Goal: Obtain resource: Download file/media

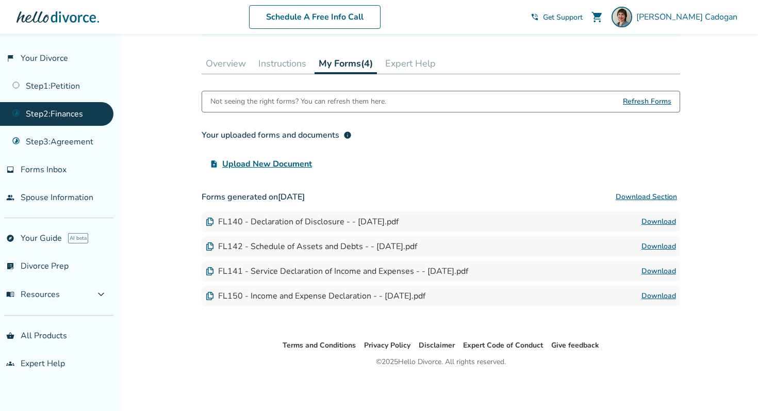
scroll to position [278, 0]
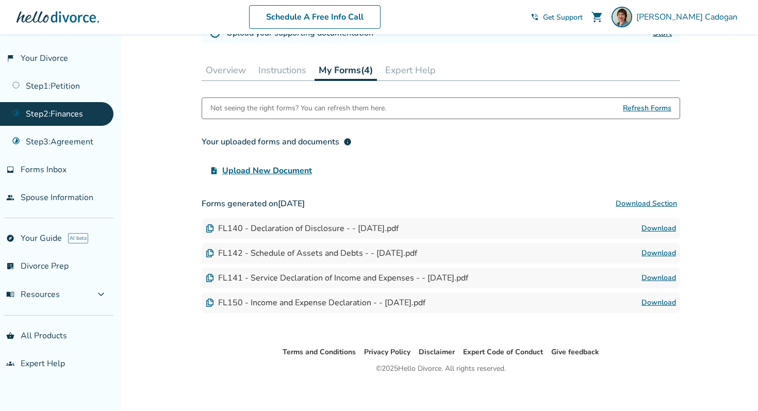
click at [317, 277] on div "FL141 - Service Declaration of Income and Expenses - - [DATE].pdf" at bounding box center [337, 277] width 263 height 11
click at [656, 272] on link "Download" at bounding box center [659, 278] width 35 height 12
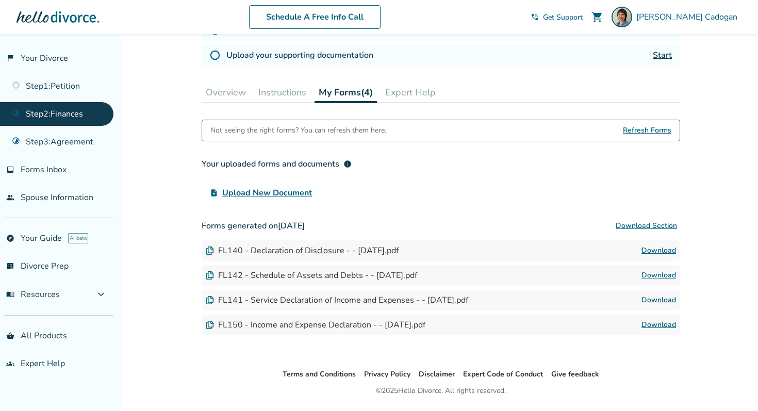
scroll to position [284, 0]
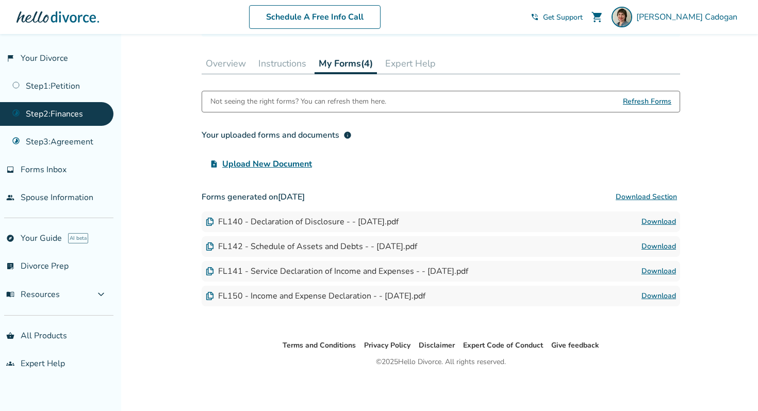
click at [655, 270] on link "Download" at bounding box center [659, 271] width 35 height 12
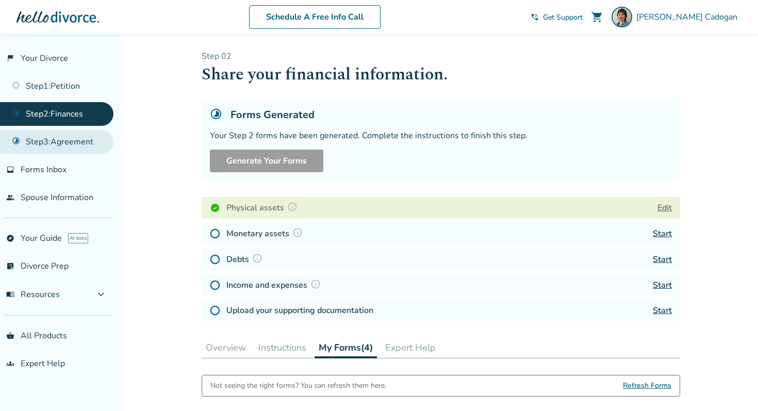
click at [76, 144] on link "Step 3 : Agreement" at bounding box center [57, 142] width 114 height 24
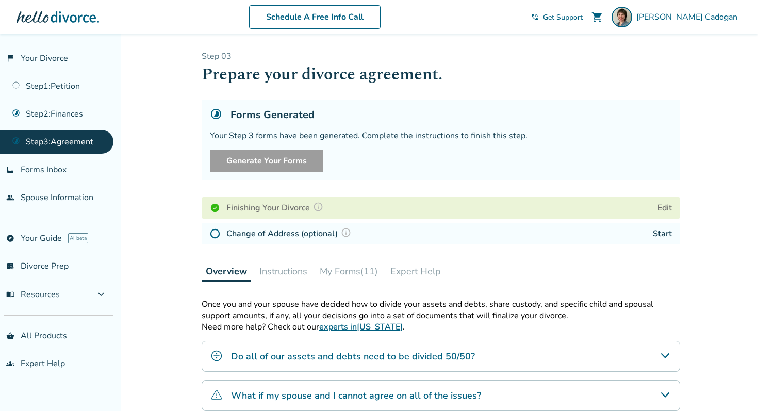
click at [371, 272] on button "My Forms (11)" at bounding box center [349, 271] width 67 height 21
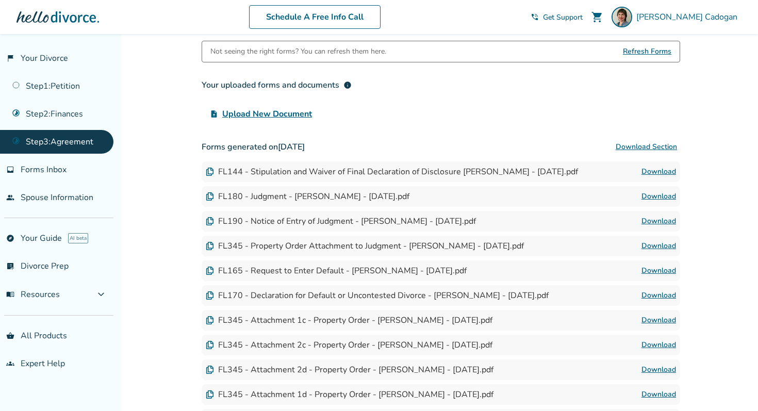
scroll to position [323, 0]
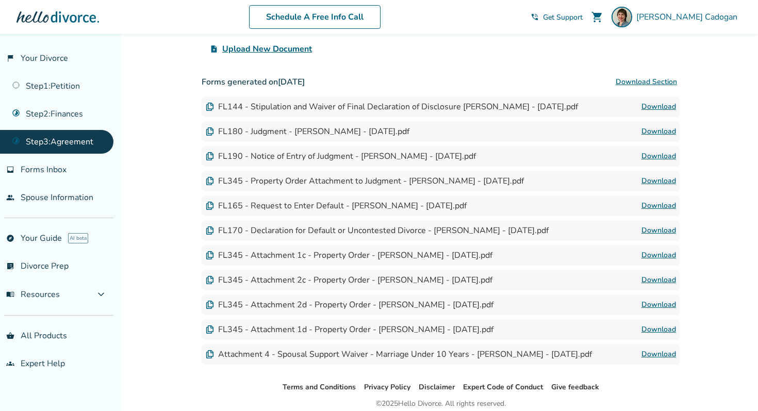
click at [280, 180] on div "FL345 - Property Order Attachment to Judgment - Amanda Cadogan - 2025-09-01.pdf" at bounding box center [365, 180] width 318 height 11
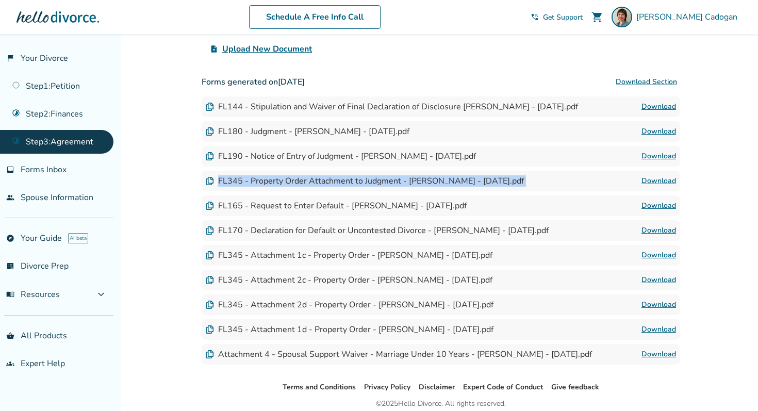
click at [280, 180] on div "FL345 - Property Order Attachment to Judgment - Amanda Cadogan - 2025-09-01.pdf" at bounding box center [365, 180] width 318 height 11
click at [666, 179] on link "Download" at bounding box center [659, 181] width 35 height 12
click at [663, 128] on link "Download" at bounding box center [659, 131] width 35 height 12
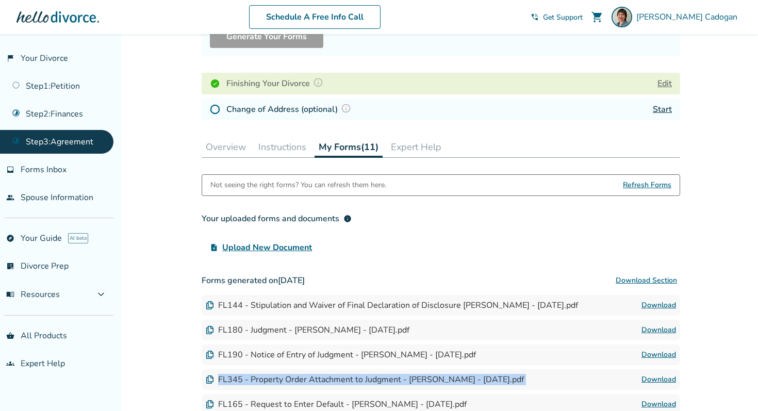
scroll to position [0, 0]
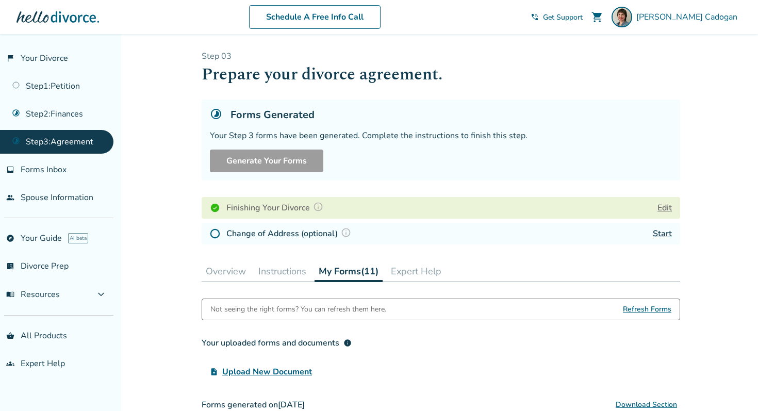
click at [82, 136] on link "Step 3 : Agreement" at bounding box center [57, 142] width 114 height 24
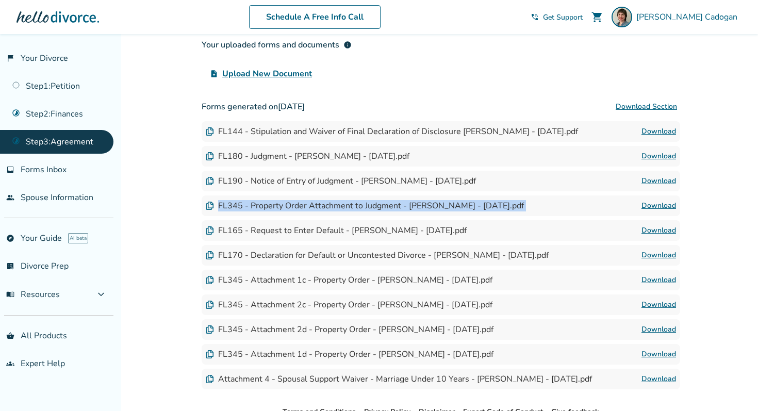
scroll to position [304, 0]
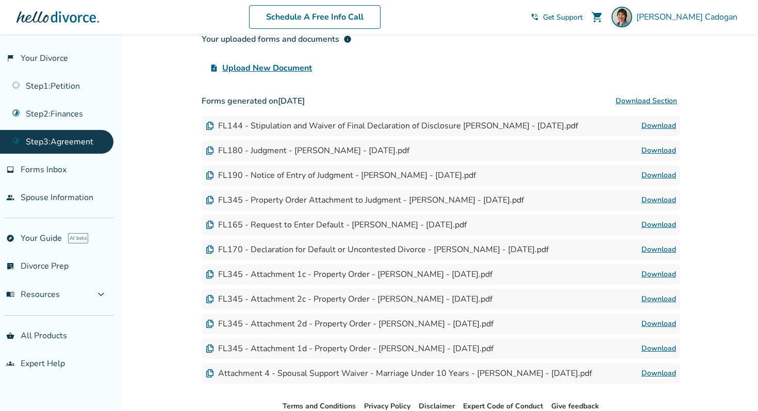
click at [283, 216] on div "FL165 - Request to Enter Default - Amanda Cadogan - 2025-09-01.pdf Download" at bounding box center [441, 225] width 479 height 21
click at [319, 220] on div "FL165 - Request to Enter Default - Amanda Cadogan - 2025-09-01.pdf" at bounding box center [336, 224] width 261 height 11
click at [242, 374] on div "Attachment 4 - Spousal Support Waiver - Marriage Under 10 Years - Amanda Cadoga…" at bounding box center [399, 373] width 386 height 11
click at [325, 225] on div "FL165 - Request to Enter Default - Amanda Cadogan - 2025-09-01.pdf" at bounding box center [336, 224] width 261 height 11
click at [317, 197] on div "FL345 - Property Order Attachment to Judgment - Amanda Cadogan - 2025-09-01.pdf" at bounding box center [365, 200] width 318 height 11
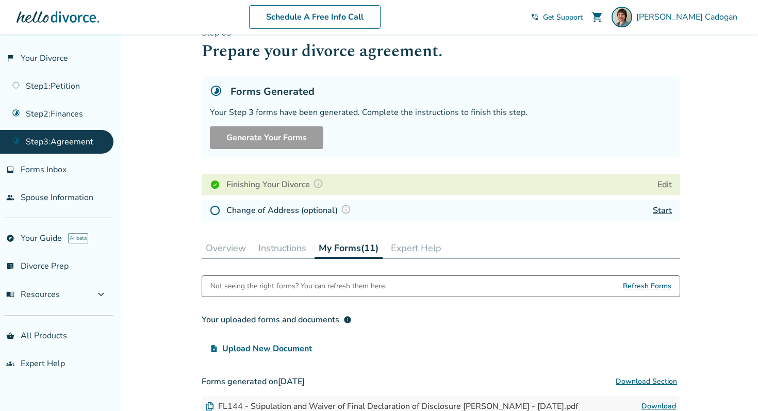
scroll to position [0, 0]
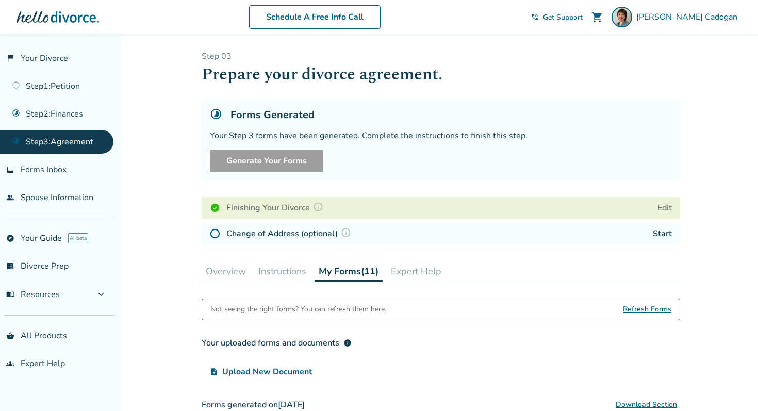
click at [82, 147] on link "Step 3 : Agreement" at bounding box center [57, 142] width 114 height 24
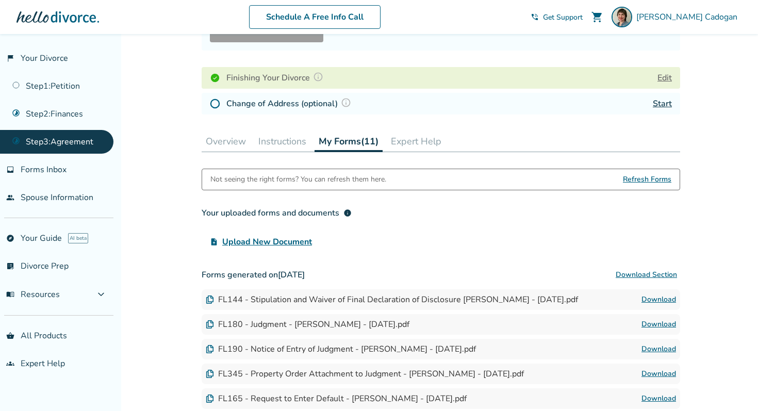
scroll to position [132, 0]
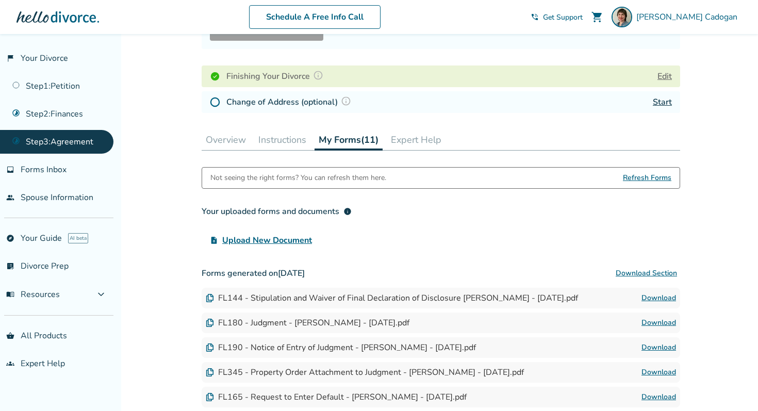
click at [663, 175] on span "Refresh Forms" at bounding box center [647, 178] width 49 height 21
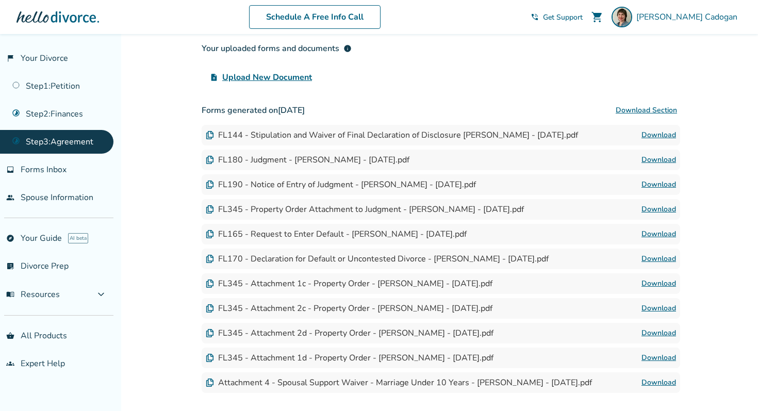
scroll to position [299, 0]
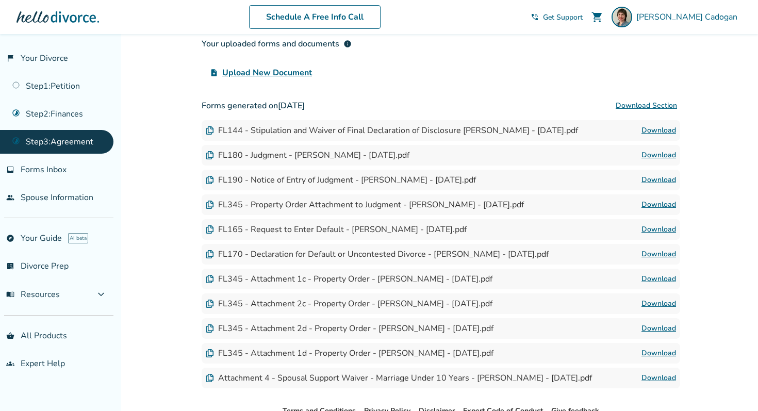
click at [209, 130] on img at bounding box center [210, 130] width 8 height 8
click at [282, 127] on div "FL144 - Stipulation and Waiver of Final Declaration of Disclosure Amanda Cadoga…" at bounding box center [392, 130] width 373 height 11
click at [349, 143] on div "Forms generated on September 1, 2025 Download Section FL144 - Stipulation and W…" at bounding box center [441, 241] width 479 height 293
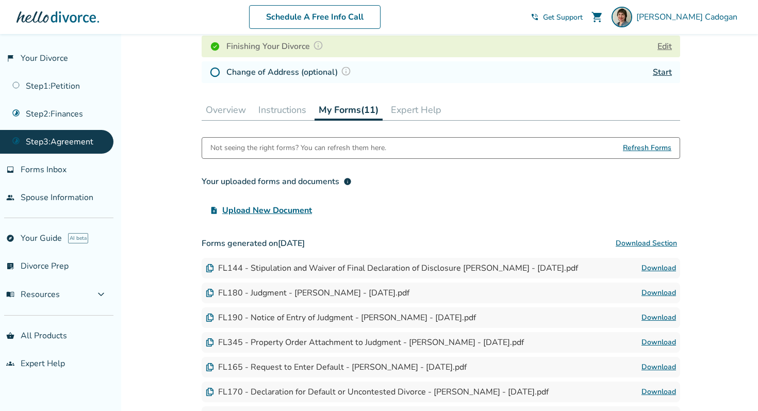
scroll to position [164, 0]
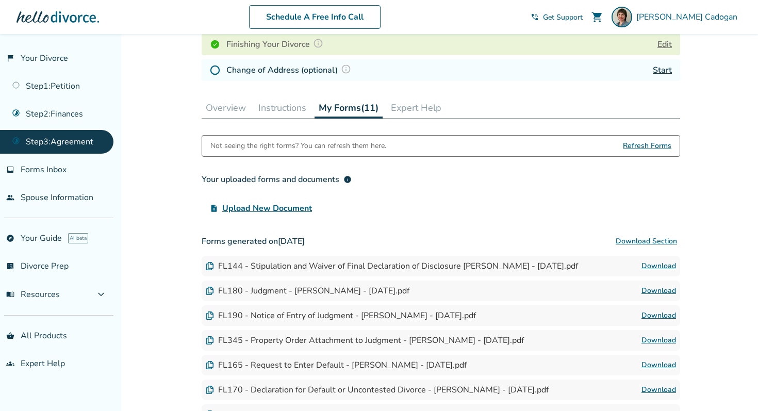
click at [660, 265] on link "Download" at bounding box center [659, 266] width 35 height 12
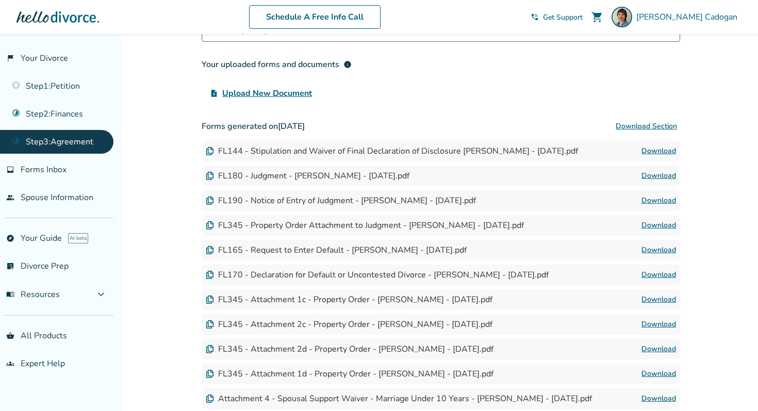
scroll to position [321, 0]
